Goal: Transaction & Acquisition: Subscribe to service/newsletter

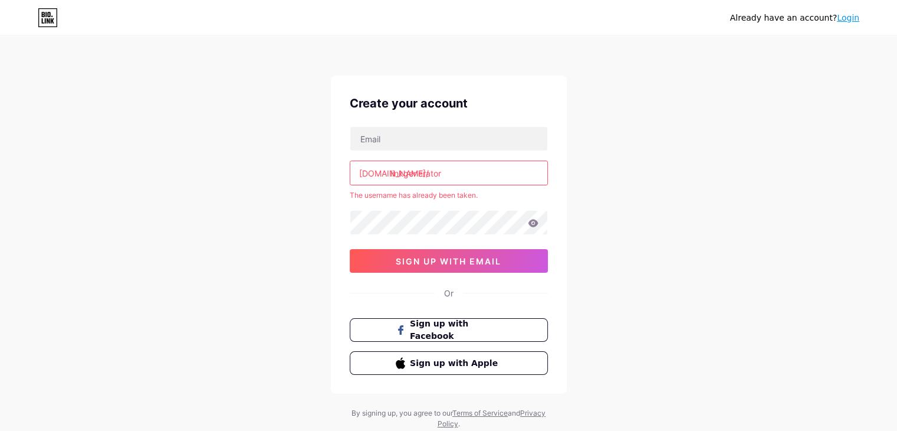
click at [473, 175] on input "linkgenerator" at bounding box center [448, 173] width 197 height 24
type input "l"
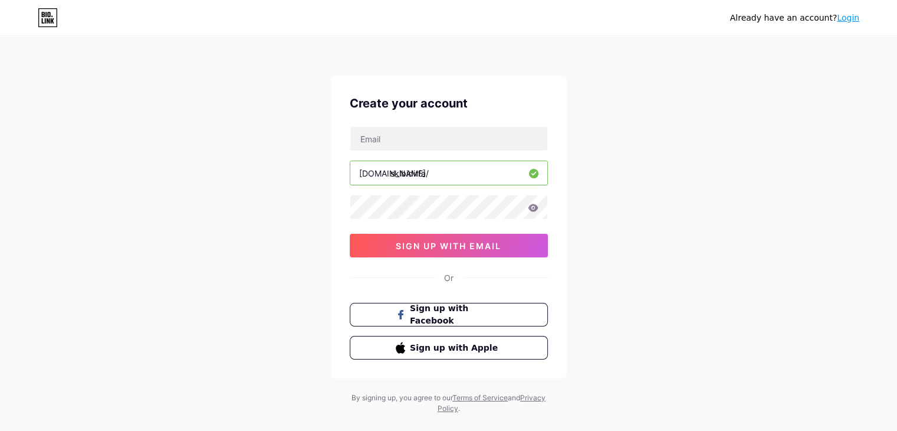
type input "skibidirfa"
click at [424, 136] on input "text" at bounding box center [448, 139] width 197 height 24
type input "[EMAIL_ADDRESS][DOMAIN_NAME]"
click at [535, 209] on icon at bounding box center [533, 208] width 10 height 8
click at [464, 264] on div "Create your account [EMAIL_ADDRESS][DOMAIN_NAME] [DOMAIN_NAME]/ skibidirfa 0cAF…" at bounding box center [449, 227] width 236 height 303
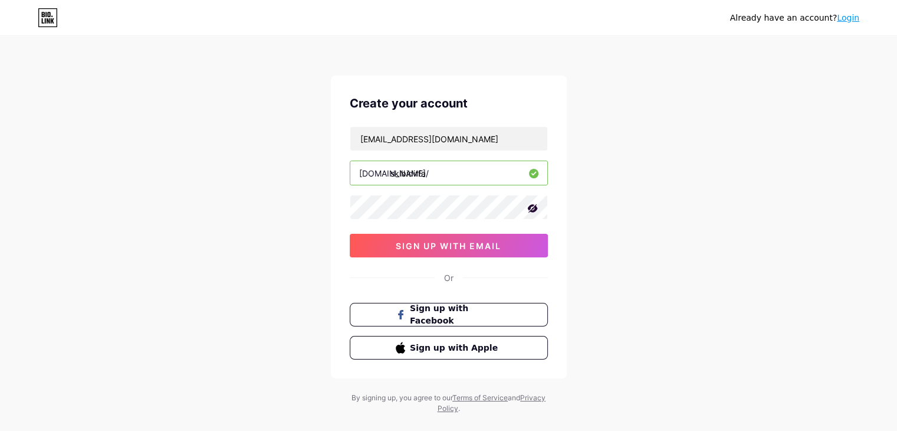
click at [462, 281] on div "Create your account [EMAIL_ADDRESS][DOMAIN_NAME] [DOMAIN_NAME]/ skibidirfa 0cAF…" at bounding box center [449, 227] width 236 height 303
click at [469, 269] on div "Create your account [EMAIL_ADDRESS][DOMAIN_NAME] [DOMAIN_NAME]/ skibidirfa 0cAF…" at bounding box center [449, 227] width 236 height 303
click at [457, 253] on button "sign up with email" at bounding box center [449, 246] width 198 height 24
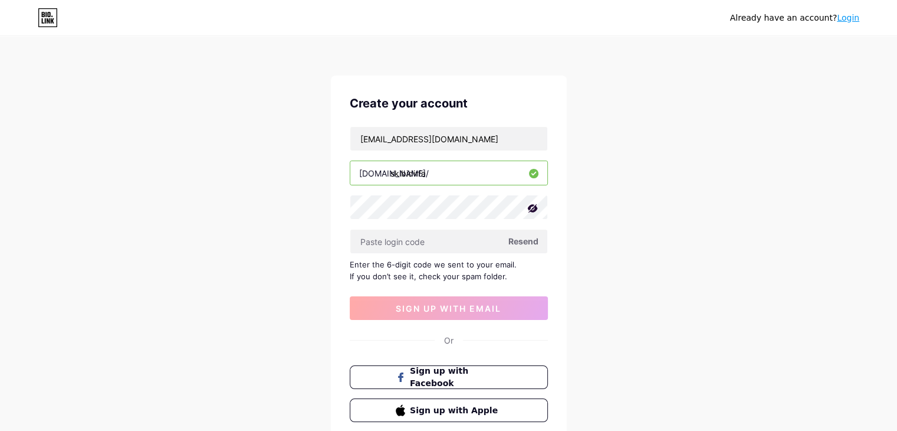
click at [520, 244] on span "Resend" at bounding box center [524, 241] width 30 height 12
